Goal: Find contact information: Obtain details needed to contact an individual or organization

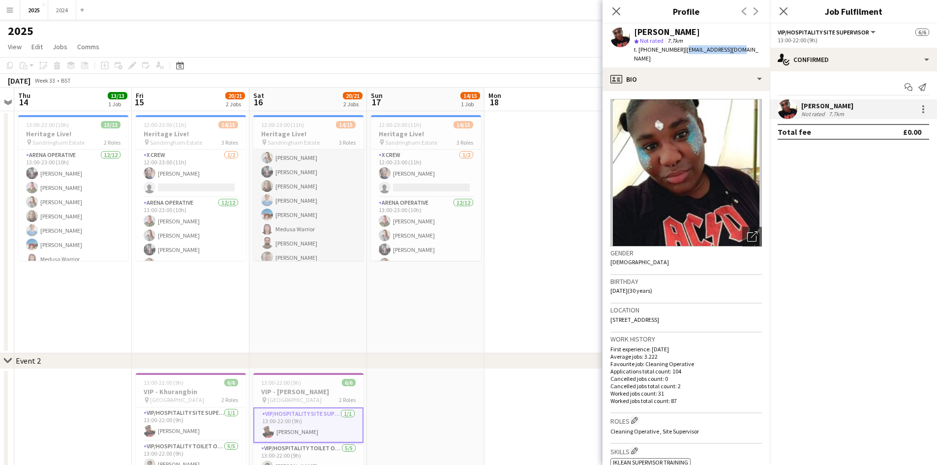
scroll to position [160, 0]
click at [306, 247] on app-card-role "Arena Supervisor [DATE] 13:00-23:00 (10h) [PERSON_NAME]" at bounding box center [308, 243] width 110 height 33
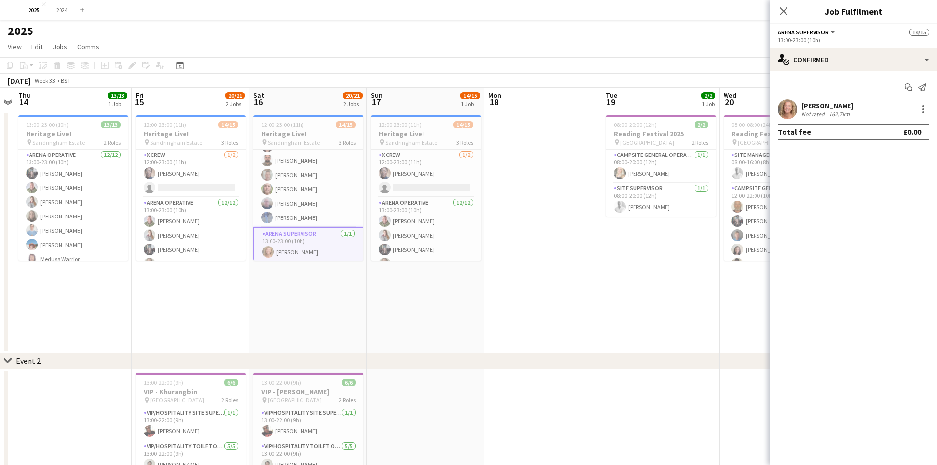
click at [851, 112] on div "162.7km" at bounding box center [839, 113] width 25 height 7
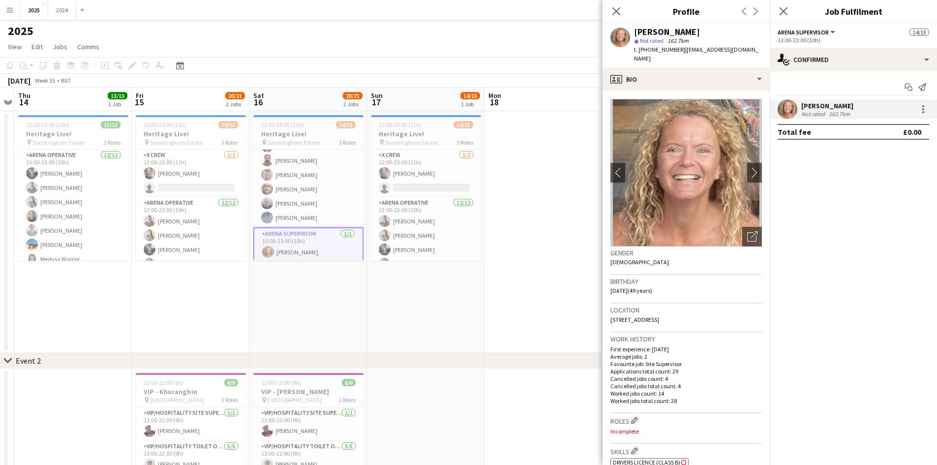
click at [678, 29] on div "[PERSON_NAME]" at bounding box center [698, 32] width 128 height 9
drag, startPoint x: 680, startPoint y: 30, endPoint x: 635, endPoint y: 31, distance: 44.3
click at [635, 31] on div "[PERSON_NAME]" at bounding box center [698, 32] width 128 height 9
copy div "[PERSON_NAME]"
drag, startPoint x: 742, startPoint y: 50, endPoint x: 640, endPoint y: 55, distance: 102.5
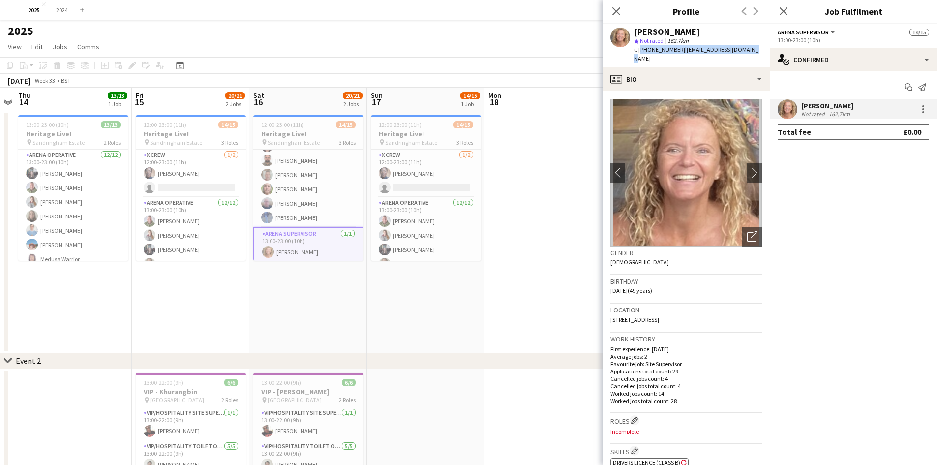
click at [640, 55] on div "[PERSON_NAME] star Not rated 162.7km t. [PHONE_NUMBER] | [EMAIL_ADDRESS][DOMAIN…" at bounding box center [686, 46] width 167 height 44
copy div "[PHONE_NUMBER] | [EMAIL_ADDRESS][DOMAIN_NAME]"
click at [16, 50] on span "View" at bounding box center [15, 46] width 14 height 9
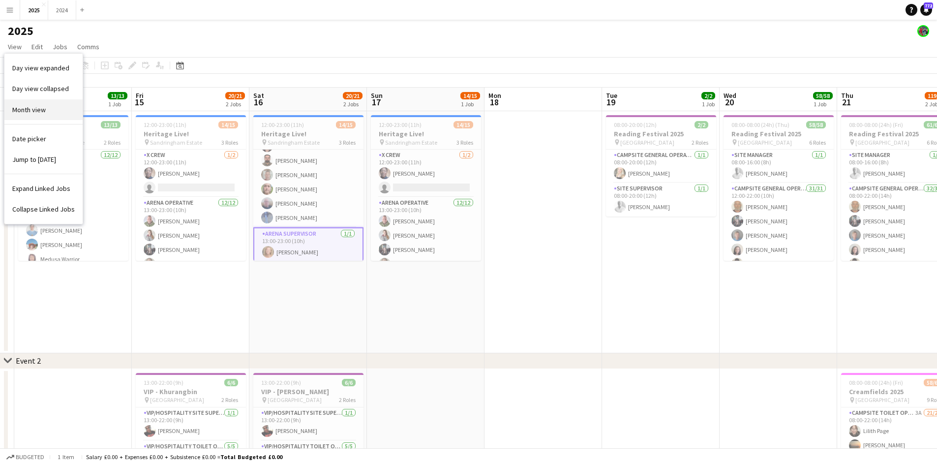
click at [32, 107] on span "Month view" at bounding box center [28, 109] width 33 height 9
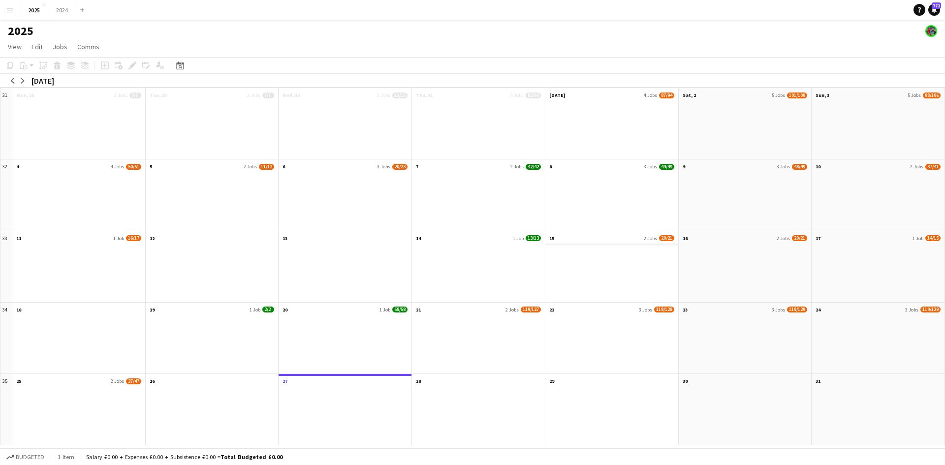
click at [574, 239] on app-month-view-date-header "15 2 Jobs 20/21" at bounding box center [611, 237] width 133 height 12
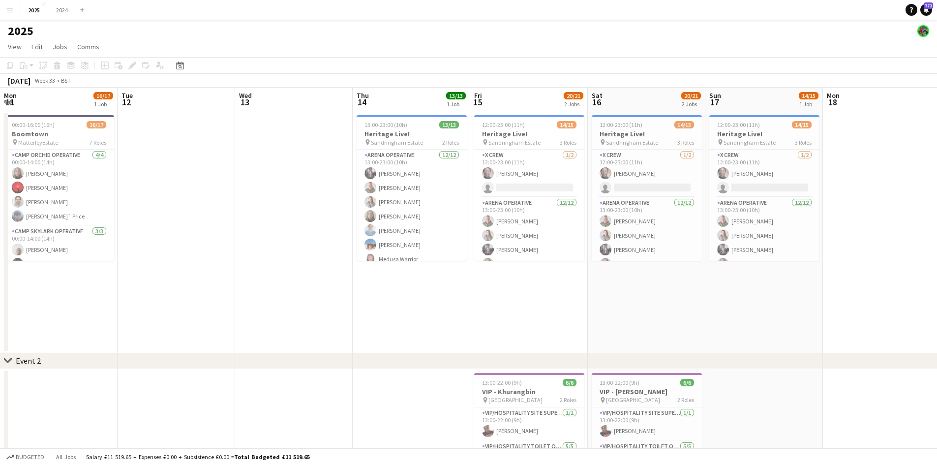
scroll to position [0, 339]
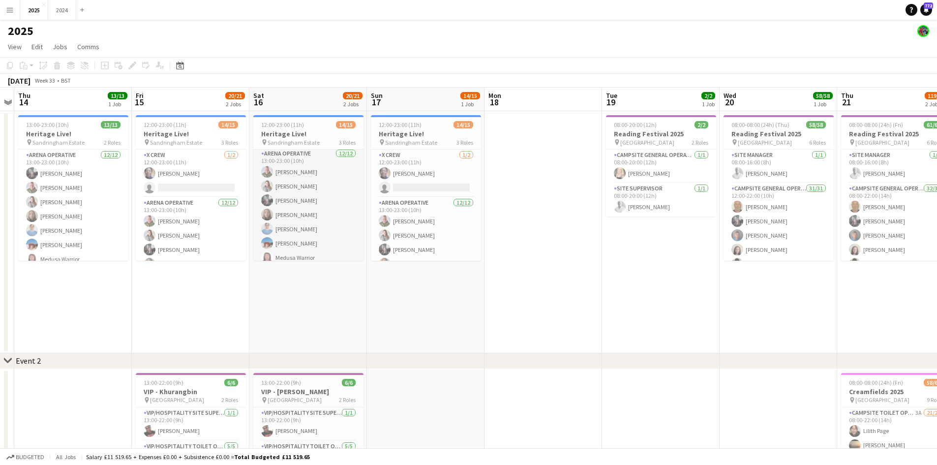
click at [308, 206] on app-card-role "Arena Operative [DATE] 13:00-23:00 (10h) [PERSON_NAME] [PERSON_NAME] [PERSON_NA…" at bounding box center [308, 243] width 110 height 190
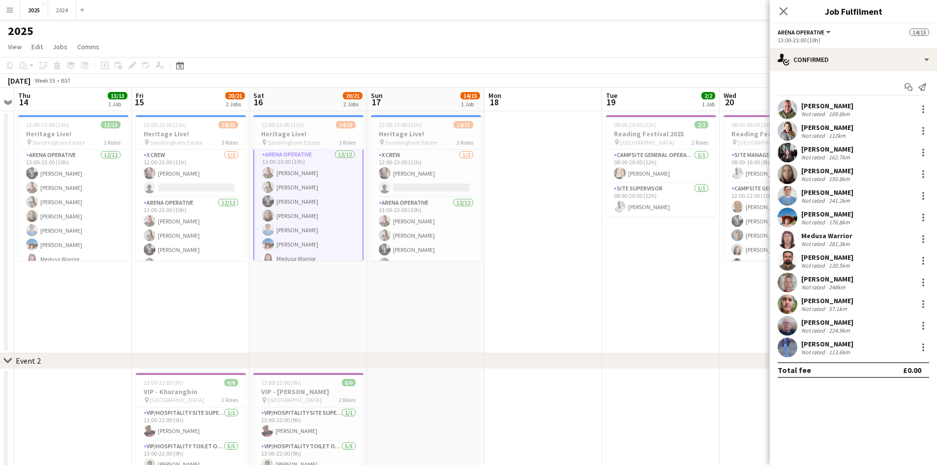
scroll to position [50, 0]
click at [840, 145] on div "[PERSON_NAME]" at bounding box center [828, 149] width 52 height 9
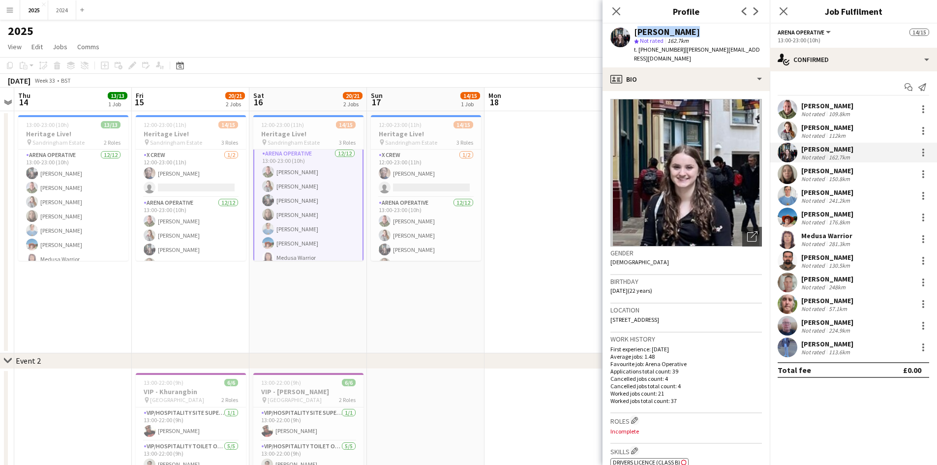
drag, startPoint x: 688, startPoint y: 33, endPoint x: 633, endPoint y: 31, distance: 55.1
click at [633, 31] on div "[PERSON_NAME] star Not rated 162.7km t. [PHONE_NUMBER] | [PERSON_NAME][EMAIL_AD…" at bounding box center [686, 46] width 167 height 44
copy div "[PERSON_NAME]"
drag, startPoint x: 750, startPoint y: 50, endPoint x: 639, endPoint y: 49, distance: 111.7
click at [639, 49] on div "[PERSON_NAME] star Not rated 162.7km t. [PHONE_NUMBER] | [PERSON_NAME][EMAIL_AD…" at bounding box center [686, 46] width 167 height 44
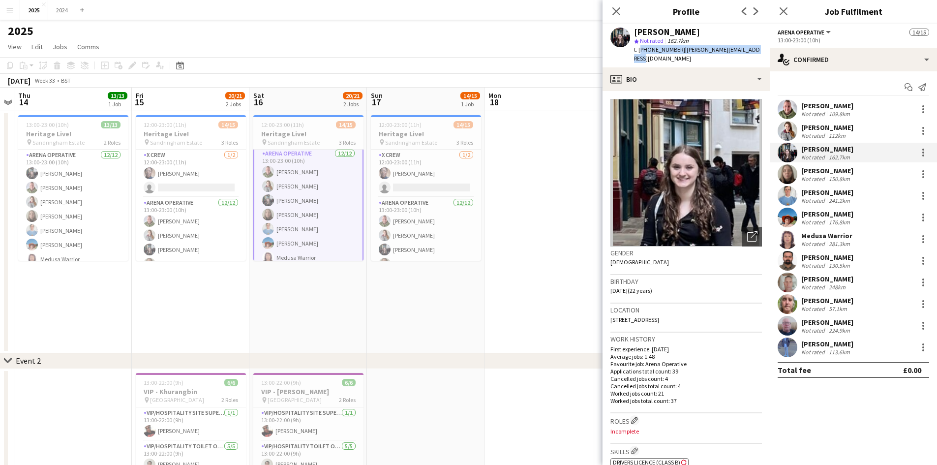
copy div "[PHONE_NUMBER] | [PERSON_NAME][EMAIL_ADDRESS][DOMAIN_NAME]"
click at [406, 226] on app-card-role "Arena Operative [DATE] 13:00-23:00 (10h) [PERSON_NAME] [PERSON_NAME] [PERSON_NA…" at bounding box center [426, 292] width 110 height 190
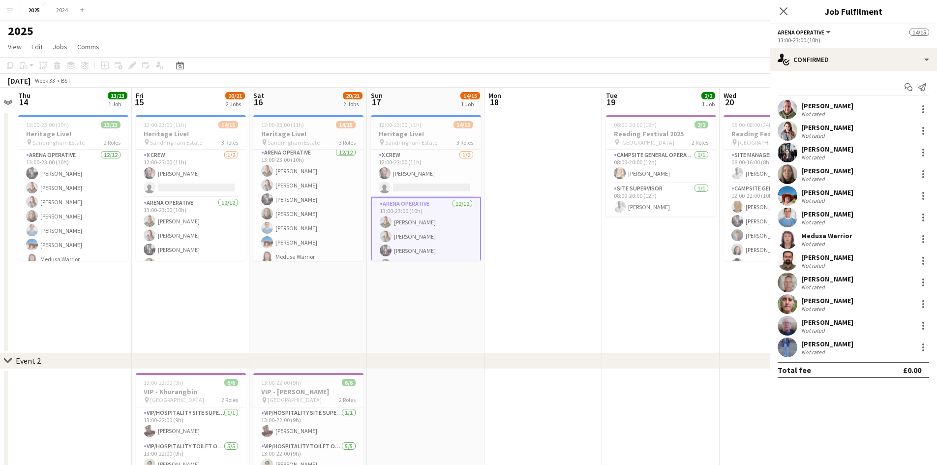
scroll to position [49, 0]
click at [811, 113] on div "Not rated" at bounding box center [815, 113] width 26 height 7
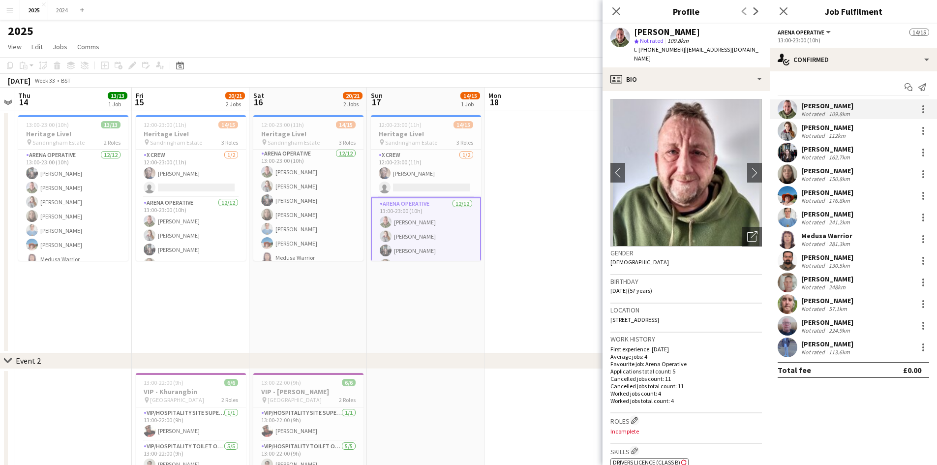
drag, startPoint x: 709, startPoint y: 27, endPoint x: 636, endPoint y: 28, distance: 72.3
click at [636, 28] on div "[PERSON_NAME] star Not rated 109.8km t. [PHONE_NUMBER] | [EMAIL_ADDRESS][DOMAIN…" at bounding box center [686, 46] width 167 height 44
copy div "[PERSON_NAME]"
drag, startPoint x: 756, startPoint y: 48, endPoint x: 639, endPoint y: 49, distance: 117.6
click at [639, 49] on div "[PERSON_NAME] star Not rated 109.8km t. [PHONE_NUMBER] | [EMAIL_ADDRESS][DOMAIN…" at bounding box center [686, 46] width 167 height 44
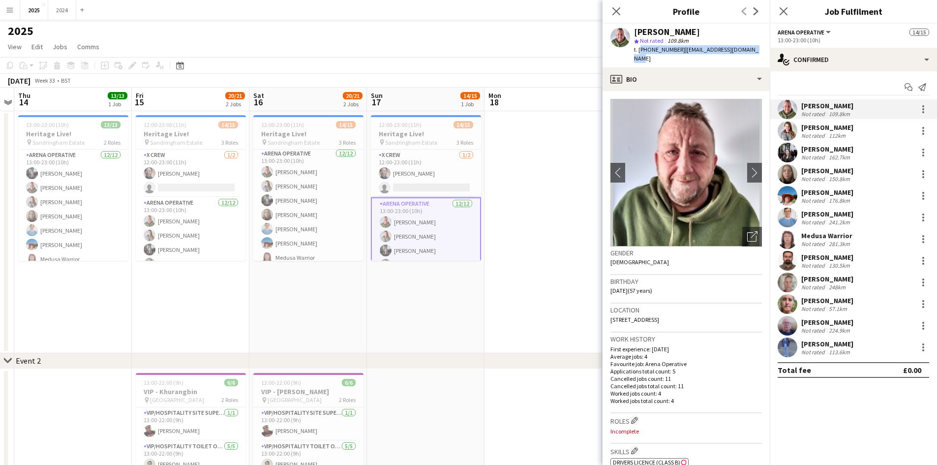
copy div "[PHONE_NUMBER] | [EMAIL_ADDRESS][DOMAIN_NAME]"
click at [848, 125] on div "[PERSON_NAME] Not rated 112km" at bounding box center [853, 131] width 167 height 20
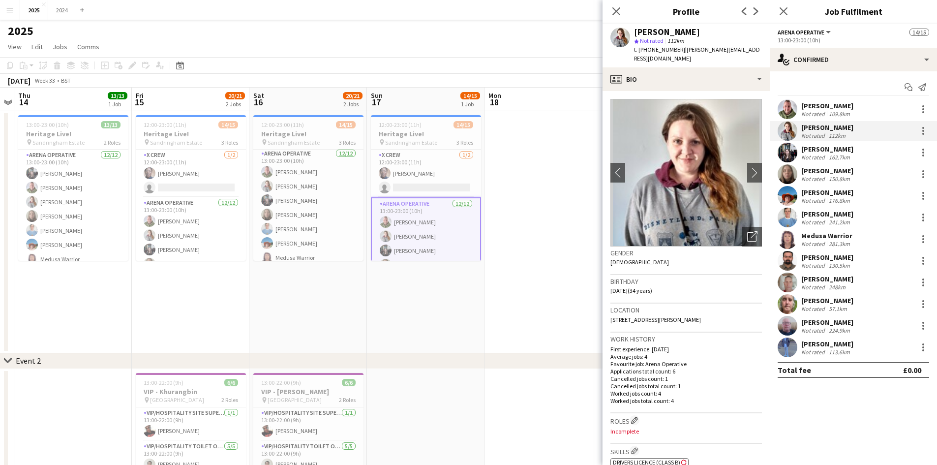
drag, startPoint x: 695, startPoint y: 29, endPoint x: 636, endPoint y: 29, distance: 59.1
click at [636, 29] on div "[PERSON_NAME]" at bounding box center [698, 32] width 128 height 9
copy div "[PERSON_NAME]"
drag, startPoint x: 745, startPoint y: 48, endPoint x: 681, endPoint y: 52, distance: 64.1
click at [681, 52] on div "[PERSON_NAME] star Not rated 112km t. [PHONE_NUMBER] | [PERSON_NAME][EMAIL_ADDR…" at bounding box center [686, 46] width 167 height 44
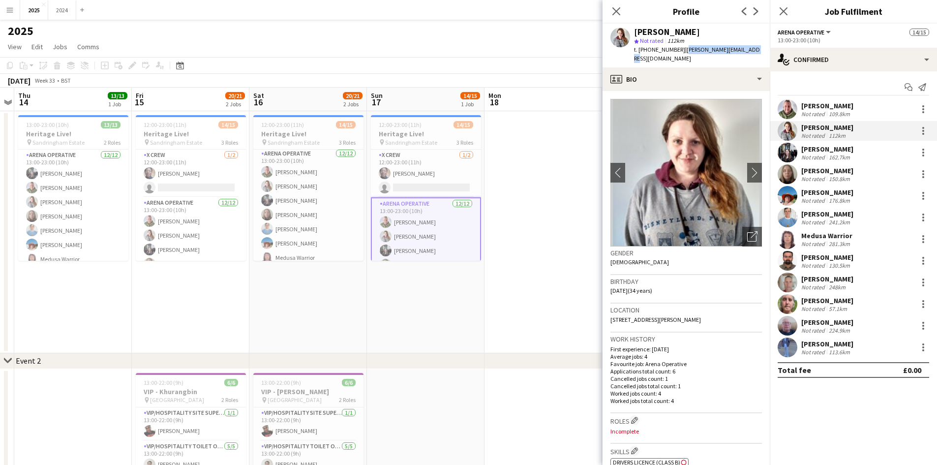
copy span "[PERSON_NAME][EMAIL_ADDRESS][DOMAIN_NAME]"
click at [748, 50] on div "[PERSON_NAME] star Not rated 112km t. [PHONE_NUMBER] | [PERSON_NAME][EMAIL_ADDR…" at bounding box center [686, 46] width 167 height 44
drag, startPoint x: 746, startPoint y: 48, endPoint x: 639, endPoint y: 51, distance: 107.3
click at [639, 51] on div "[PERSON_NAME] star Not rated 112km t. [PHONE_NUMBER] | [PERSON_NAME][EMAIL_ADDR…" at bounding box center [686, 46] width 167 height 44
copy div "[PHONE_NUMBER] | [PERSON_NAME][EMAIL_ADDRESS][DOMAIN_NAME]"
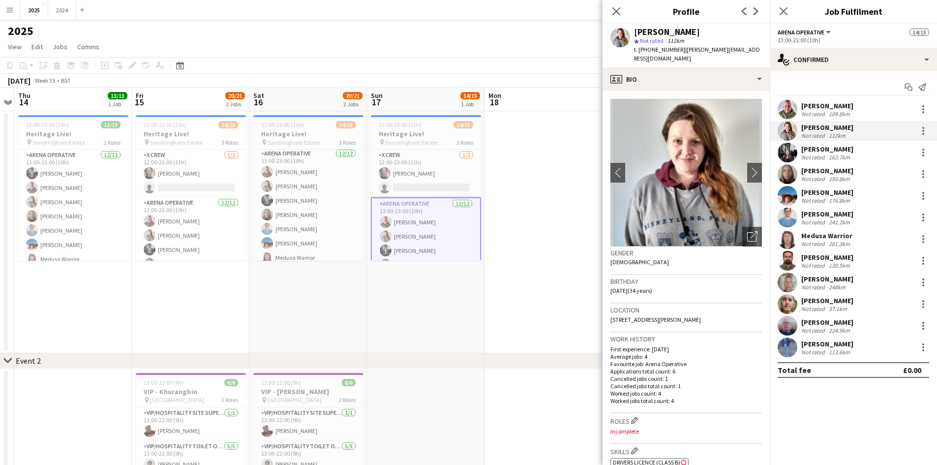
click at [873, 165] on div "[PERSON_NAME] Not rated 150.8km" at bounding box center [853, 174] width 167 height 20
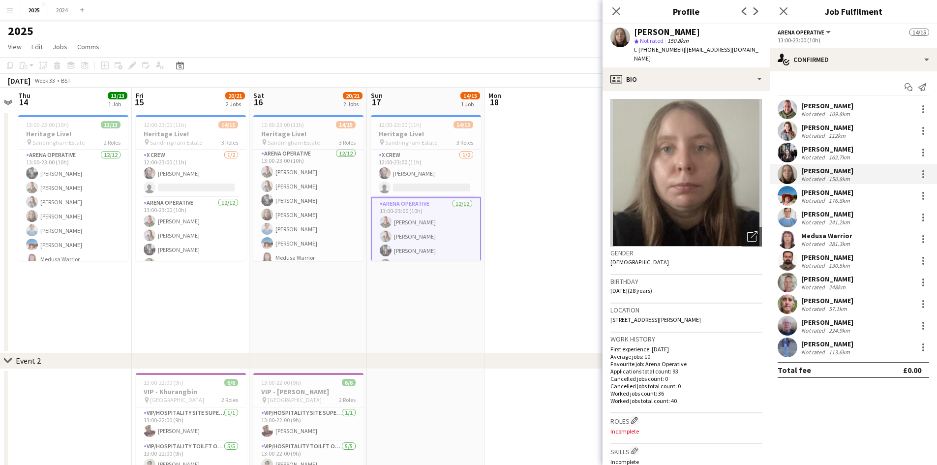
drag, startPoint x: 695, startPoint y: 33, endPoint x: 634, endPoint y: 31, distance: 60.6
click at [634, 31] on div "[PERSON_NAME]" at bounding box center [698, 32] width 128 height 9
copy div "[PERSON_NAME]"
drag, startPoint x: 754, startPoint y: 48, endPoint x: 639, endPoint y: 49, distance: 115.2
click at [639, 49] on div "t. [PHONE_NUMBER] | [EMAIL_ADDRESS][DOMAIN_NAME]" at bounding box center [698, 54] width 128 height 18
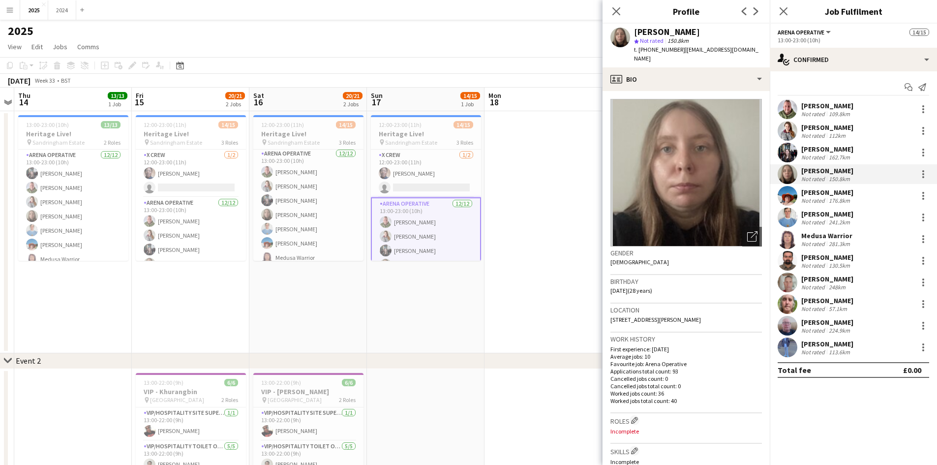
click at [861, 217] on div "[PERSON_NAME] Not rated 241.2km" at bounding box center [853, 218] width 167 height 20
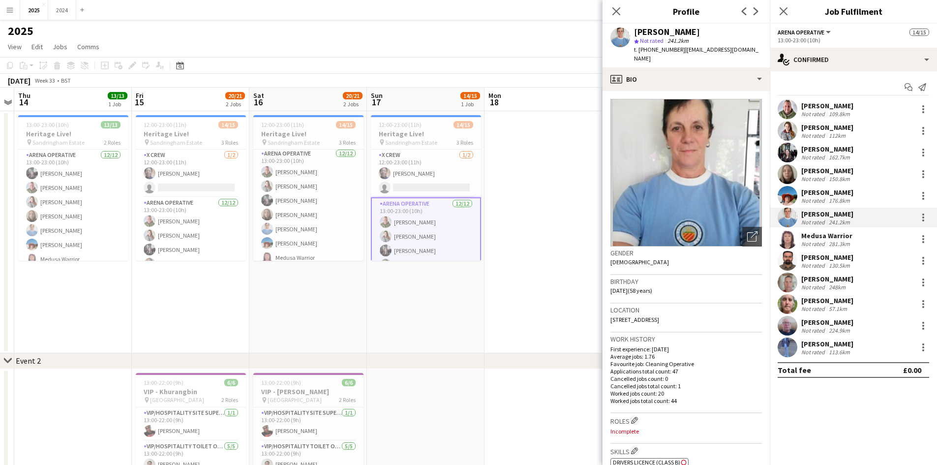
drag, startPoint x: 709, startPoint y: 33, endPoint x: 635, endPoint y: 34, distance: 74.3
click at [635, 34] on div "[PERSON_NAME]" at bounding box center [698, 32] width 128 height 9
drag, startPoint x: 753, startPoint y: 51, endPoint x: 640, endPoint y: 49, distance: 113.2
click at [640, 49] on div "[PERSON_NAME] star Not rated 241.2km t. [PHONE_NUMBER] | [EMAIL_ADDRESS][DOMAIN…" at bounding box center [686, 46] width 167 height 44
click at [864, 203] on div "[PERSON_NAME] Not rated 176.8km" at bounding box center [853, 196] width 167 height 20
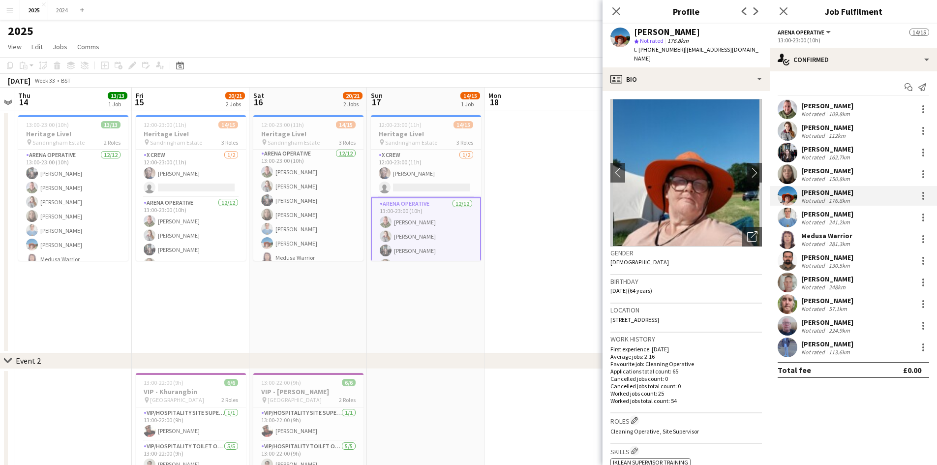
drag, startPoint x: 702, startPoint y: 32, endPoint x: 636, endPoint y: 32, distance: 65.9
click at [635, 32] on div "[PERSON_NAME]" at bounding box center [698, 32] width 128 height 9
drag, startPoint x: 749, startPoint y: 48, endPoint x: 640, endPoint y: 52, distance: 109.8
click at [640, 52] on div "t. [PHONE_NUMBER] | [EMAIL_ADDRESS][DOMAIN_NAME]" at bounding box center [698, 54] width 128 height 18
click at [833, 236] on div "Medusa Warrior" at bounding box center [827, 235] width 51 height 9
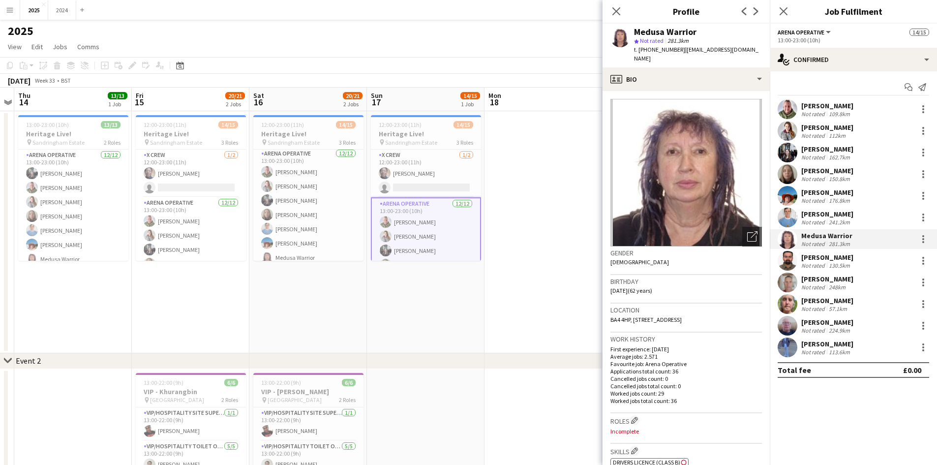
drag, startPoint x: 705, startPoint y: 29, endPoint x: 635, endPoint y: 33, distance: 69.5
click at [634, 33] on div "Medusa Warrior" at bounding box center [698, 32] width 128 height 9
drag, startPoint x: 754, startPoint y: 50, endPoint x: 639, endPoint y: 48, distance: 114.7
click at [639, 48] on div "Medusa Warrior star Not rated 281.3km t. [PHONE_NUMBER] | [EMAIL_ADDRESS][DOMAI…" at bounding box center [686, 46] width 167 height 44
click at [877, 258] on div "[PERSON_NAME] Not rated 130.5km" at bounding box center [853, 261] width 167 height 20
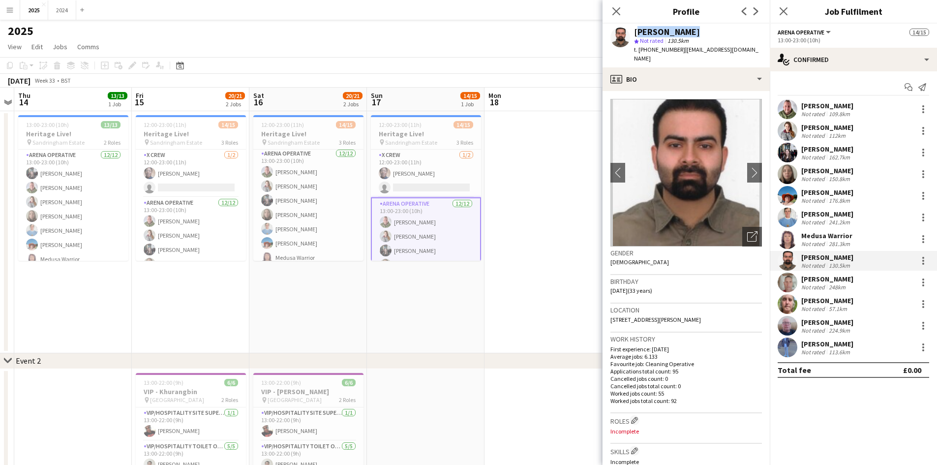
drag, startPoint x: 687, startPoint y: 30, endPoint x: 632, endPoint y: 33, distance: 54.8
click at [632, 33] on div "[PERSON_NAME] star Not rated 130.5km t. [PHONE_NUMBER] | [EMAIL_ADDRESS][DOMAIN…" at bounding box center [686, 46] width 167 height 44
drag, startPoint x: 754, startPoint y: 50, endPoint x: 639, endPoint y: 48, distance: 115.2
click at [639, 48] on div "[PERSON_NAME] star Not rated 130.5km t. [PHONE_NUMBER] | [EMAIL_ADDRESS][DOMAIN…" at bounding box center [686, 46] width 167 height 44
click at [832, 278] on div "[PERSON_NAME]" at bounding box center [828, 279] width 52 height 9
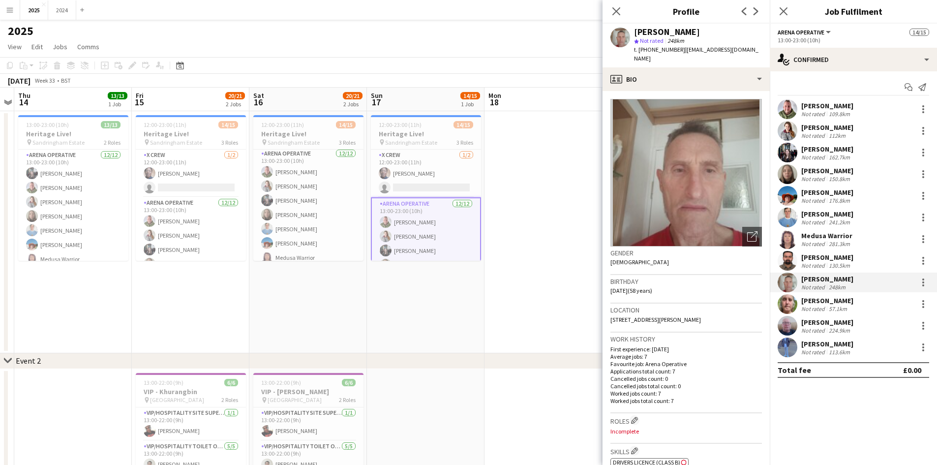
drag, startPoint x: 691, startPoint y: 30, endPoint x: 636, endPoint y: 34, distance: 55.3
click at [636, 34] on div "[PERSON_NAME]" at bounding box center [698, 32] width 128 height 9
drag, startPoint x: 751, startPoint y: 47, endPoint x: 639, endPoint y: 51, distance: 112.8
click at [639, 51] on div "[PERSON_NAME] star Not rated 248km t. [PHONE_NUMBER] | [EMAIL_ADDRESS][DOMAIN_N…" at bounding box center [686, 46] width 167 height 44
click at [868, 306] on div "[PERSON_NAME] Not rated 57.1km" at bounding box center [853, 304] width 167 height 20
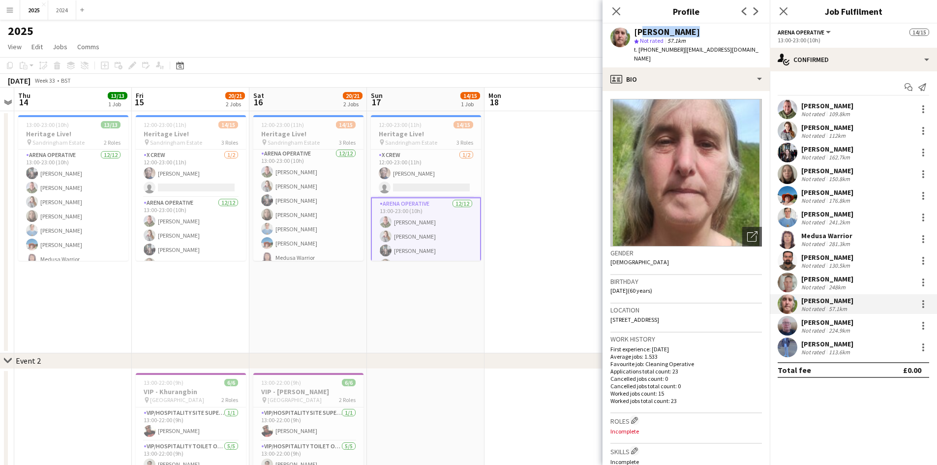
drag, startPoint x: 689, startPoint y: 32, endPoint x: 638, endPoint y: 30, distance: 51.8
click at [638, 30] on div "[PERSON_NAME]" at bounding box center [698, 32] width 128 height 9
click at [688, 34] on div "[PERSON_NAME]" at bounding box center [667, 32] width 66 height 9
drag, startPoint x: 683, startPoint y: 32, endPoint x: 633, endPoint y: 29, distance: 50.3
click at [633, 29] on div "[PERSON_NAME] star Not rated 57.1km t. [PHONE_NUMBER] | [EMAIL_ADDRESS][DOMAIN_…" at bounding box center [686, 46] width 167 height 44
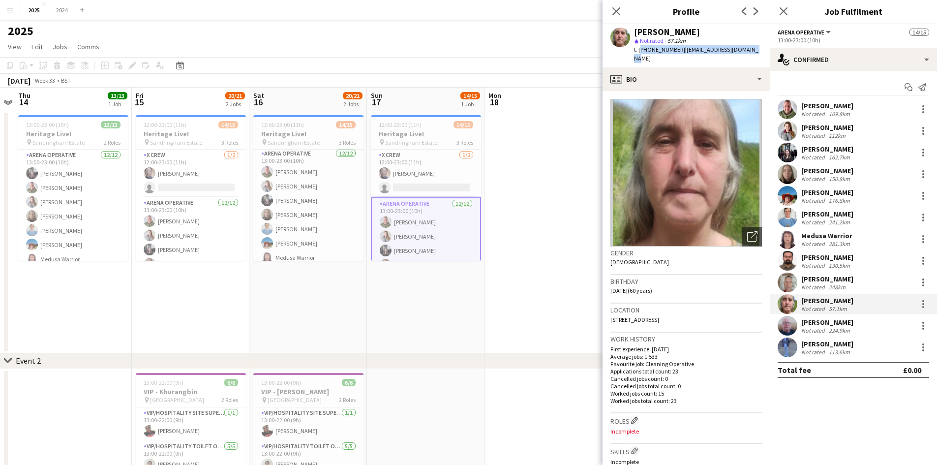
drag, startPoint x: 753, startPoint y: 48, endPoint x: 640, endPoint y: 52, distance: 113.7
click at [640, 52] on div "[PERSON_NAME] star Not rated 57.1km t. [PHONE_NUMBER] | [EMAIL_ADDRESS][DOMAIN_…" at bounding box center [686, 46] width 167 height 44
click at [820, 327] on div "Not rated" at bounding box center [815, 330] width 26 height 7
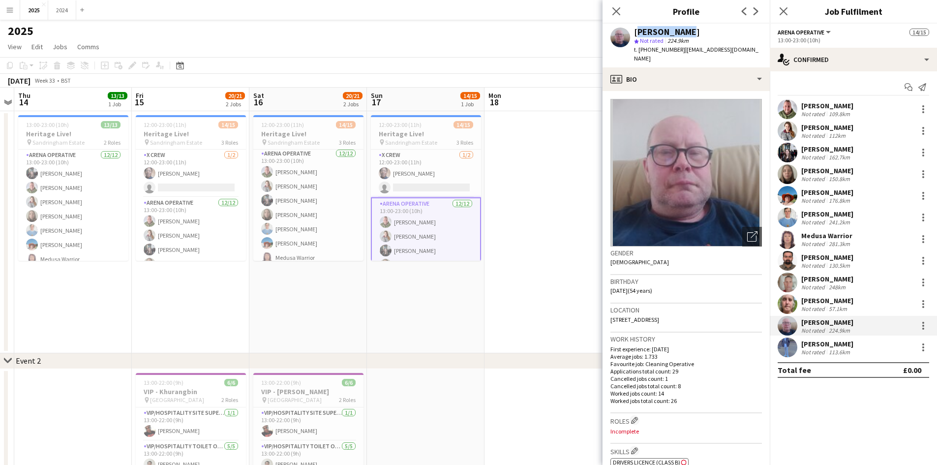
drag, startPoint x: 679, startPoint y: 32, endPoint x: 634, endPoint y: 26, distance: 45.2
click at [634, 26] on div "[PERSON_NAME] star Not rated 224.9km t. [PHONE_NUMBER] | [EMAIL_ADDRESS][DOMAIN…" at bounding box center [686, 46] width 167 height 44
drag, startPoint x: 754, startPoint y: 48, endPoint x: 640, endPoint y: 49, distance: 114.7
click at [640, 49] on div "t. [PHONE_NUMBER] | [EMAIL_ADDRESS][DOMAIN_NAME]" at bounding box center [698, 54] width 128 height 18
click at [854, 347] on div "[PERSON_NAME]" at bounding box center [828, 344] width 52 height 9
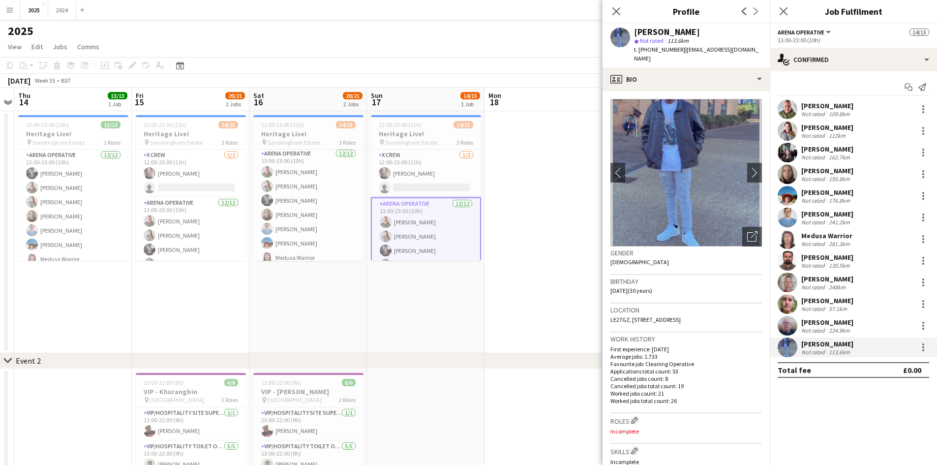
drag, startPoint x: 724, startPoint y: 33, endPoint x: 631, endPoint y: 34, distance: 93.0
click at [631, 34] on div "[PERSON_NAME] Ayantola star Not rated 113.6km t. [PHONE_NUMBER] | [EMAIL_ADDRES…" at bounding box center [686, 46] width 167 height 44
drag, startPoint x: 762, startPoint y: 50, endPoint x: 640, endPoint y: 53, distance: 122.1
click at [640, 53] on div "[PERSON_NAME] Ayantola star Not rated 113.6km t. [PHONE_NUMBER] | [EMAIL_ADDRES…" at bounding box center [686, 46] width 167 height 44
click at [747, 40] on div "star Not rated 113.6km" at bounding box center [698, 40] width 128 height 9
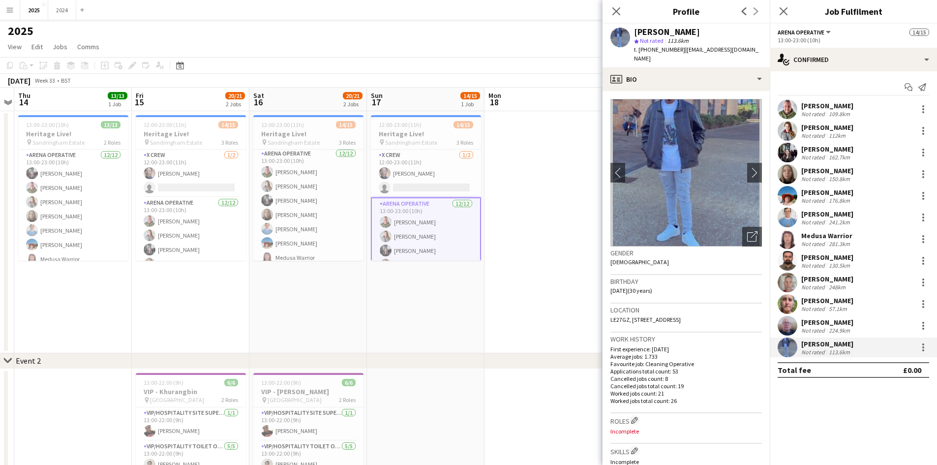
drag, startPoint x: 760, startPoint y: 47, endPoint x: 681, endPoint y: 48, distance: 79.7
click at [681, 48] on span "| [EMAIL_ADDRESS][DOMAIN_NAME]" at bounding box center [696, 54] width 125 height 16
click at [845, 330] on div "224.9km" at bounding box center [839, 330] width 25 height 7
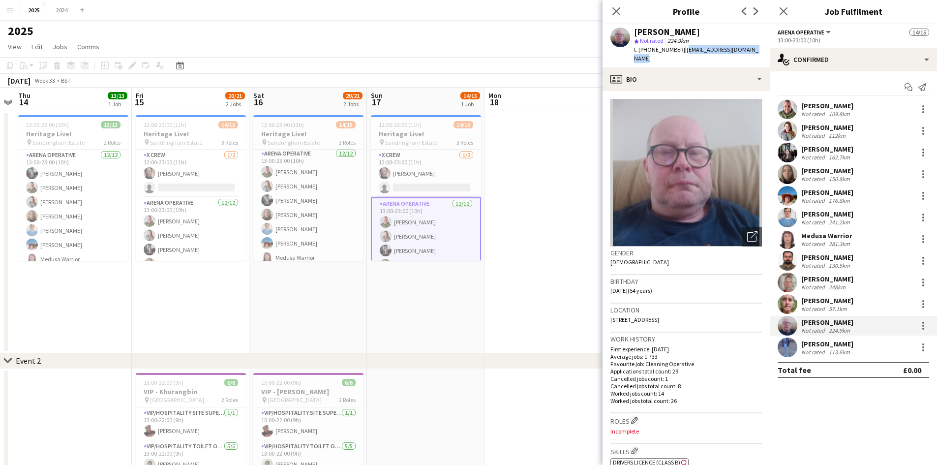
drag, startPoint x: 757, startPoint y: 50, endPoint x: 683, endPoint y: 49, distance: 74.8
click at [683, 49] on div "[PERSON_NAME] star Not rated 224.9km t. [PHONE_NUMBER] | [EMAIL_ADDRESS][DOMAIN…" at bounding box center [686, 46] width 167 height 44
click at [825, 309] on div "Not rated" at bounding box center [815, 308] width 26 height 7
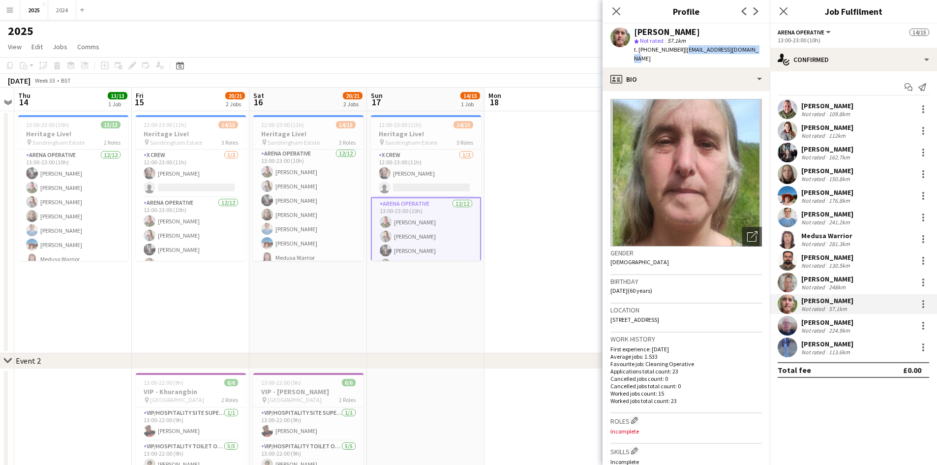
drag, startPoint x: 756, startPoint y: 49, endPoint x: 684, endPoint y: 47, distance: 72.4
click at [684, 47] on div "[PERSON_NAME] star Not rated 57.1km t. [PHONE_NUMBER] | [EMAIL_ADDRESS][DOMAIN_…" at bounding box center [686, 46] width 167 height 44
click at [820, 282] on div "[PERSON_NAME]" at bounding box center [828, 279] width 52 height 9
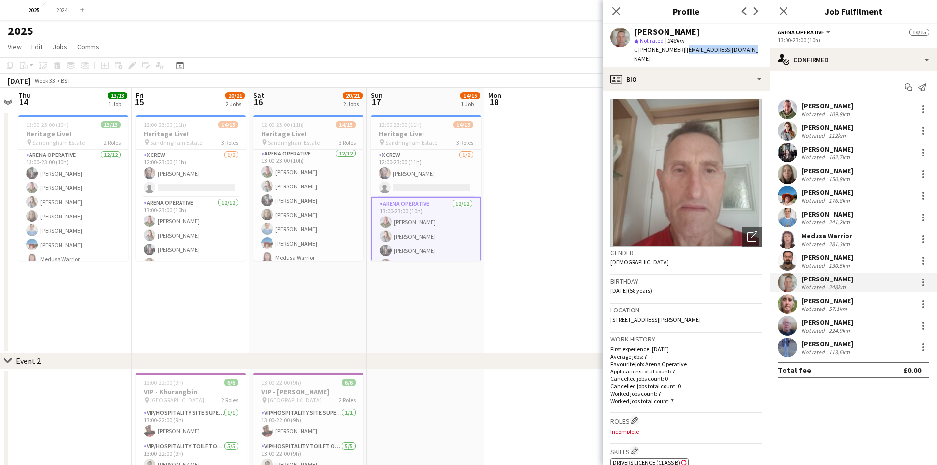
drag, startPoint x: 750, startPoint y: 49, endPoint x: 685, endPoint y: 54, distance: 65.6
click at [685, 54] on div "[PERSON_NAME] star Not rated 248km t. [PHONE_NUMBER] | [EMAIL_ADDRESS][DOMAIN_N…" at bounding box center [686, 46] width 167 height 44
drag, startPoint x: 831, startPoint y: 262, endPoint x: 797, endPoint y: 223, distance: 51.6
click at [831, 262] on div "130.5km" at bounding box center [839, 265] width 25 height 7
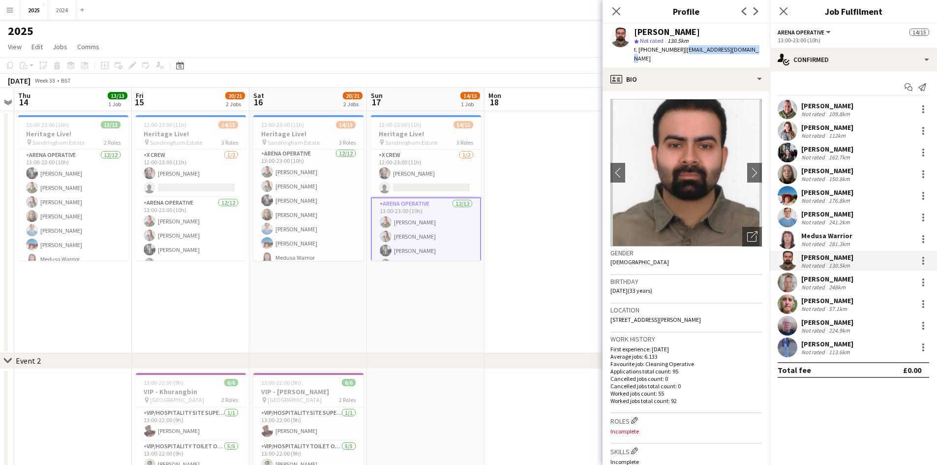
drag, startPoint x: 752, startPoint y: 51, endPoint x: 681, endPoint y: 50, distance: 71.4
click at [681, 50] on div "[PERSON_NAME] star Not rated 130.5km t. [PHONE_NUMBER] | [EMAIL_ADDRESS][DOMAIN…" at bounding box center [686, 46] width 167 height 44
click at [830, 238] on div "Medusa Warrior" at bounding box center [827, 235] width 51 height 9
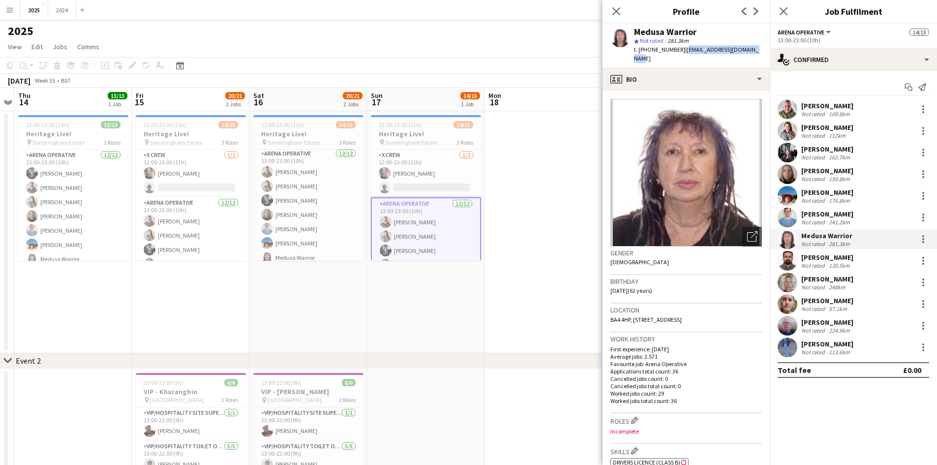
drag, startPoint x: 759, startPoint y: 48, endPoint x: 681, endPoint y: 49, distance: 78.3
click at [681, 49] on div "Medusa Warrior star Not rated 281.3km t. [PHONE_NUMBER] | [EMAIL_ADDRESS][DOMAI…" at bounding box center [686, 46] width 167 height 44
click at [867, 197] on div "[PERSON_NAME] Not rated 176.8km" at bounding box center [853, 196] width 167 height 20
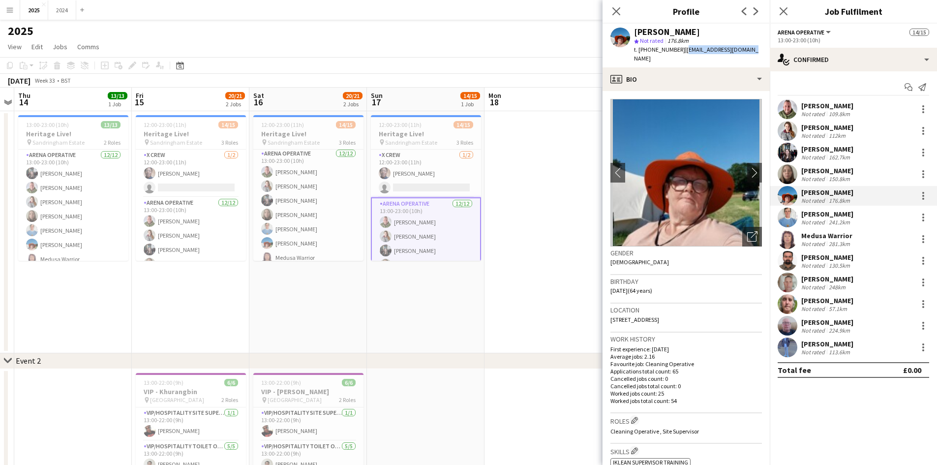
drag, startPoint x: 743, startPoint y: 49, endPoint x: 682, endPoint y: 51, distance: 61.6
click at [682, 51] on div "[PERSON_NAME] star Not rated 176.8km t. [PHONE_NUMBER] | [EMAIL_ADDRESS][DOMAIN…" at bounding box center [686, 46] width 167 height 44
drag, startPoint x: 827, startPoint y: 213, endPoint x: 808, endPoint y: 199, distance: 23.9
click at [827, 213] on div "[PERSON_NAME]" at bounding box center [828, 214] width 52 height 9
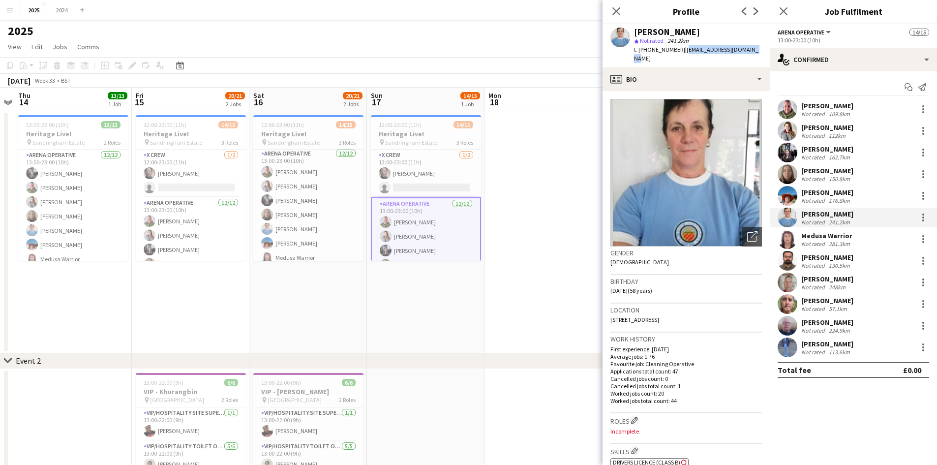
drag, startPoint x: 755, startPoint y: 45, endPoint x: 682, endPoint y: 47, distance: 73.3
click at [682, 47] on div "[PERSON_NAME] star Not rated 241.2km t. [PHONE_NUMBER] | [EMAIL_ADDRESS][DOMAIN…" at bounding box center [686, 46] width 167 height 44
click at [821, 177] on div "Not rated" at bounding box center [815, 178] width 26 height 7
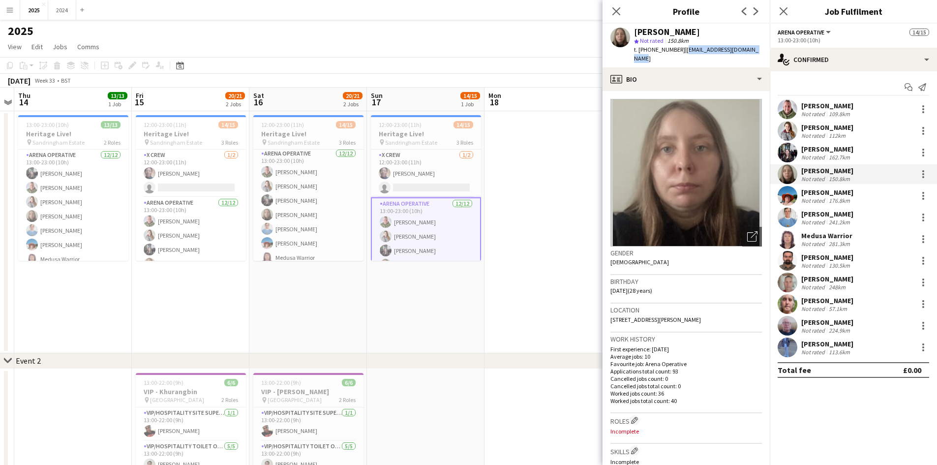
drag, startPoint x: 757, startPoint y: 49, endPoint x: 681, endPoint y: 50, distance: 75.8
click at [681, 50] on div "[PERSON_NAME] star Not rated 150.8km t. [PHONE_NUMBER] | [EMAIL_ADDRESS][DOMAIN…" at bounding box center [686, 46] width 167 height 44
click at [844, 132] on div "112km" at bounding box center [837, 135] width 21 height 7
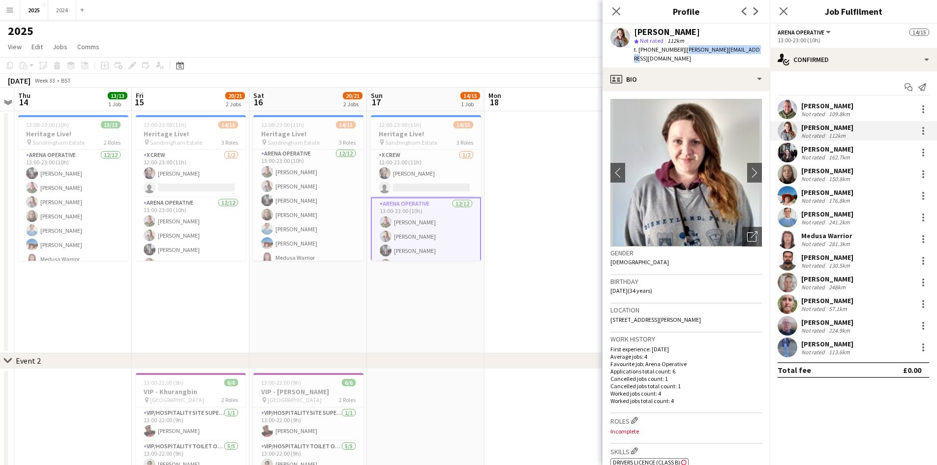
drag, startPoint x: 744, startPoint y: 51, endPoint x: 681, endPoint y: 52, distance: 63.0
click at [681, 52] on div "[PERSON_NAME] star Not rated 112km t. [PHONE_NUMBER] | [PERSON_NAME][EMAIL_ADDR…" at bounding box center [686, 46] width 167 height 44
click at [850, 111] on div "109.8km" at bounding box center [839, 113] width 25 height 7
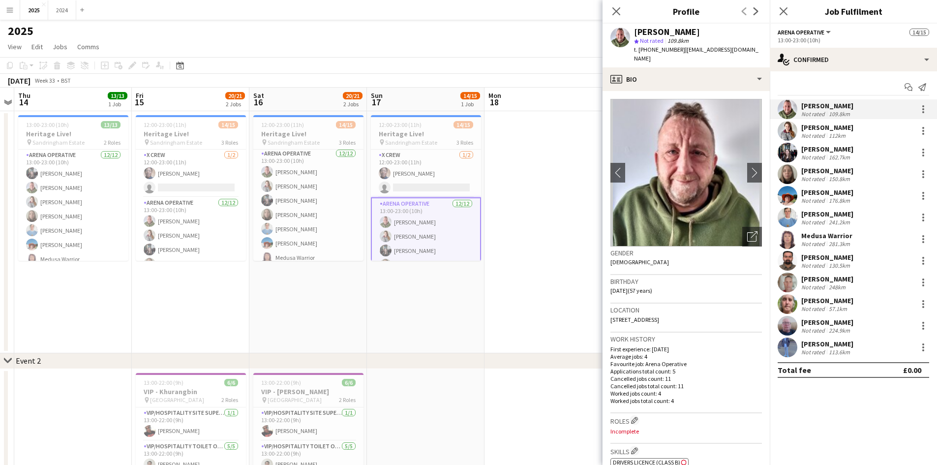
drag, startPoint x: 747, startPoint y: 49, endPoint x: 680, endPoint y: 49, distance: 66.4
click at [680, 49] on div "[PERSON_NAME] star Not rated 109.8km t. [PHONE_NUMBER] | [EMAIL_ADDRESS][DOMAIN…" at bounding box center [686, 46] width 167 height 44
drag, startPoint x: 682, startPoint y: 50, endPoint x: 743, endPoint y: 35, distance: 62.8
click at [741, 30] on div "[PERSON_NAME]" at bounding box center [698, 32] width 128 height 9
drag, startPoint x: 740, startPoint y: 50, endPoint x: 682, endPoint y: 51, distance: 58.1
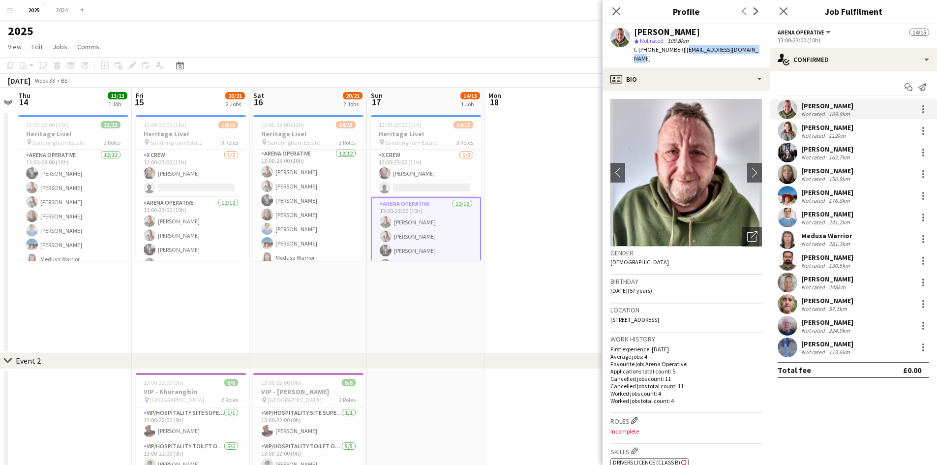
click at [682, 51] on span "| [EMAIL_ADDRESS][DOMAIN_NAME]" at bounding box center [696, 54] width 125 height 16
click at [851, 150] on div "[PERSON_NAME]" at bounding box center [828, 149] width 52 height 9
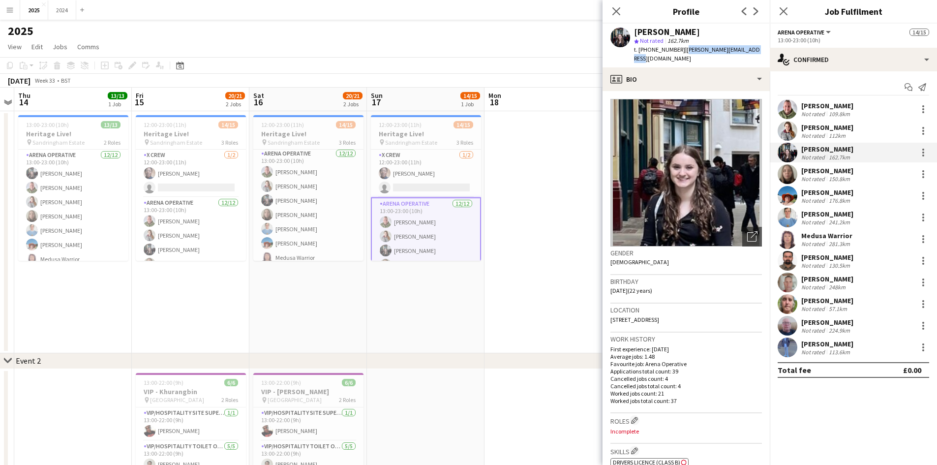
drag, startPoint x: 751, startPoint y: 50, endPoint x: 681, endPoint y: 48, distance: 70.4
click at [681, 48] on div "[PERSON_NAME] star Not rated 162.7km t. [PHONE_NUMBER] | [PERSON_NAME][EMAIL_AD…" at bounding box center [686, 46] width 167 height 44
click at [423, 249] on app-card-role "Arena Supervisor [DATE] 13:00-23:00 (10h) [PERSON_NAME]" at bounding box center [426, 243] width 110 height 33
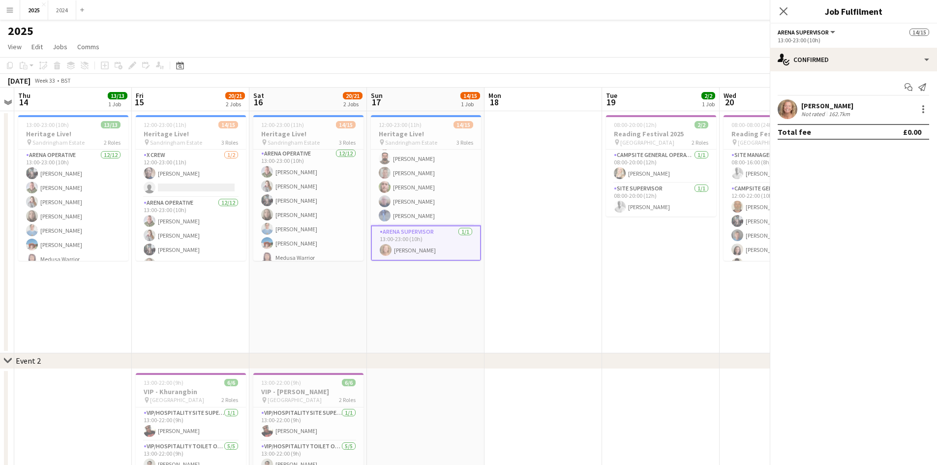
scroll to position [161, 0]
click at [836, 104] on div "[PERSON_NAME]" at bounding box center [828, 105] width 52 height 9
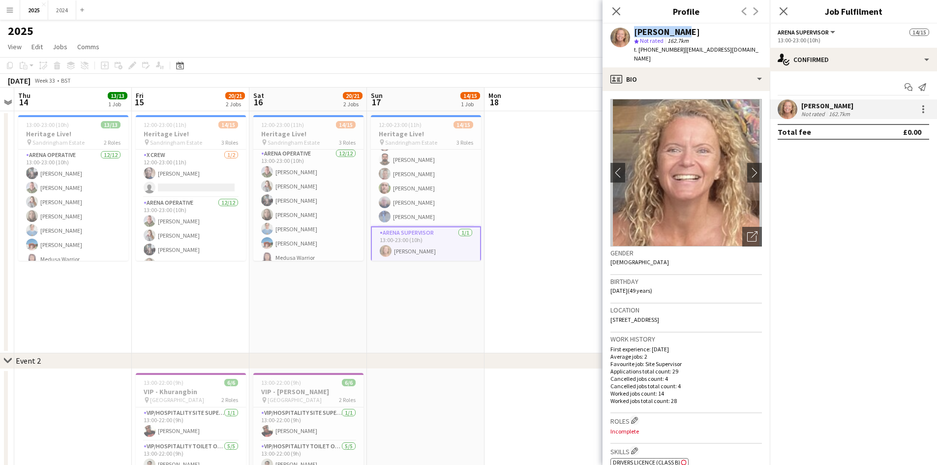
drag, startPoint x: 661, startPoint y: 31, endPoint x: 631, endPoint y: 32, distance: 30.0
click at [630, 32] on div "[PERSON_NAME] star Not rated 162.7km t. [PHONE_NUMBER] | [EMAIL_ADDRESS][DOMAIN…" at bounding box center [686, 46] width 167 height 44
drag, startPoint x: 746, startPoint y: 49, endPoint x: 681, endPoint y: 45, distance: 65.1
click at [681, 45] on div "[PERSON_NAME] star Not rated 162.7km t. [PHONE_NUMBER] | [EMAIL_ADDRESS][DOMAIN…" at bounding box center [686, 46] width 167 height 44
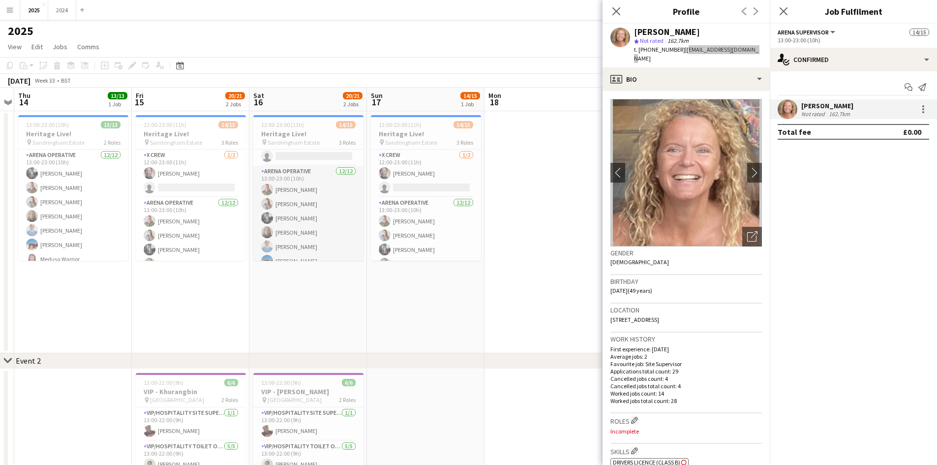
scroll to position [0, 0]
